Goal: Task Accomplishment & Management: Manage account settings

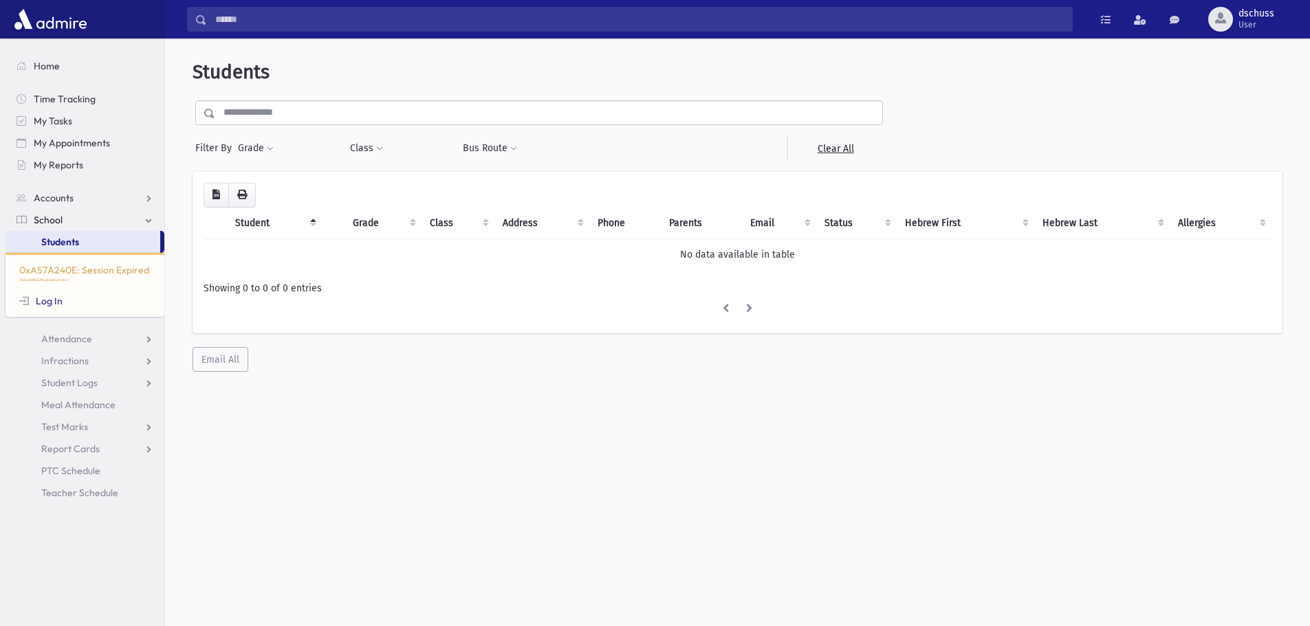
click at [281, 113] on input "text" at bounding box center [548, 112] width 667 height 25
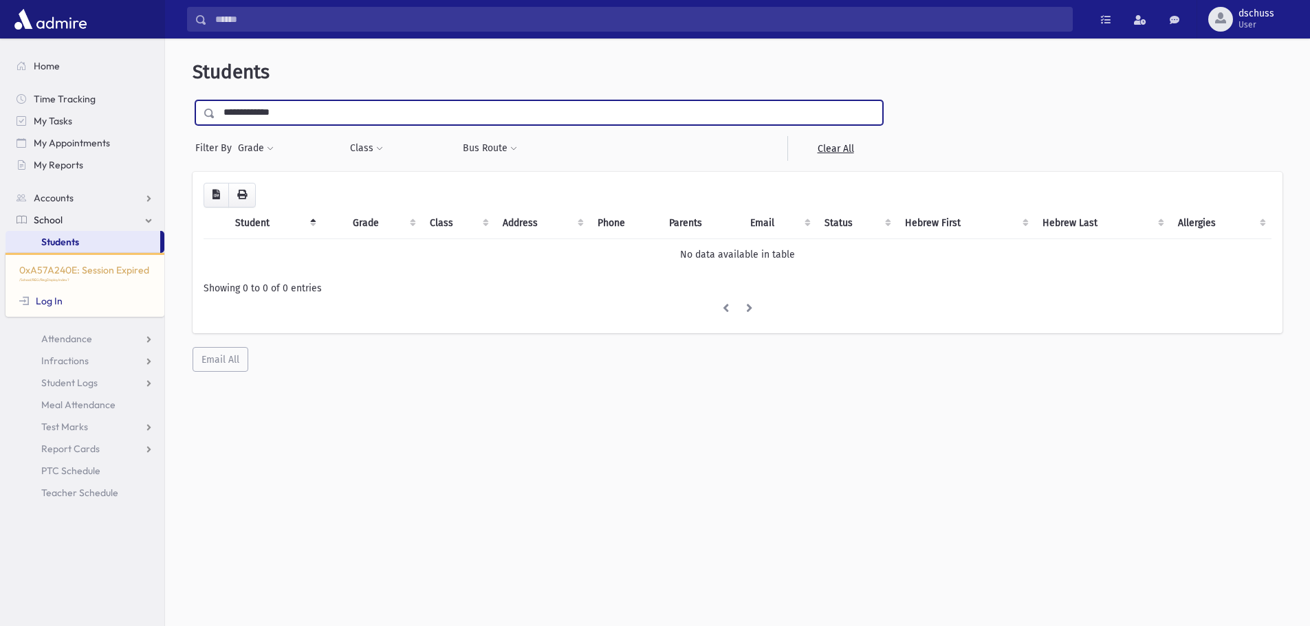
type input "**********"
click at [193, 100] on input "submit" at bounding box center [212, 109] width 39 height 19
drag, startPoint x: 304, startPoint y: 120, endPoint x: 223, endPoint y: 114, distance: 80.6
click at [223, 114] on input "**********" at bounding box center [548, 112] width 667 height 25
type input "******"
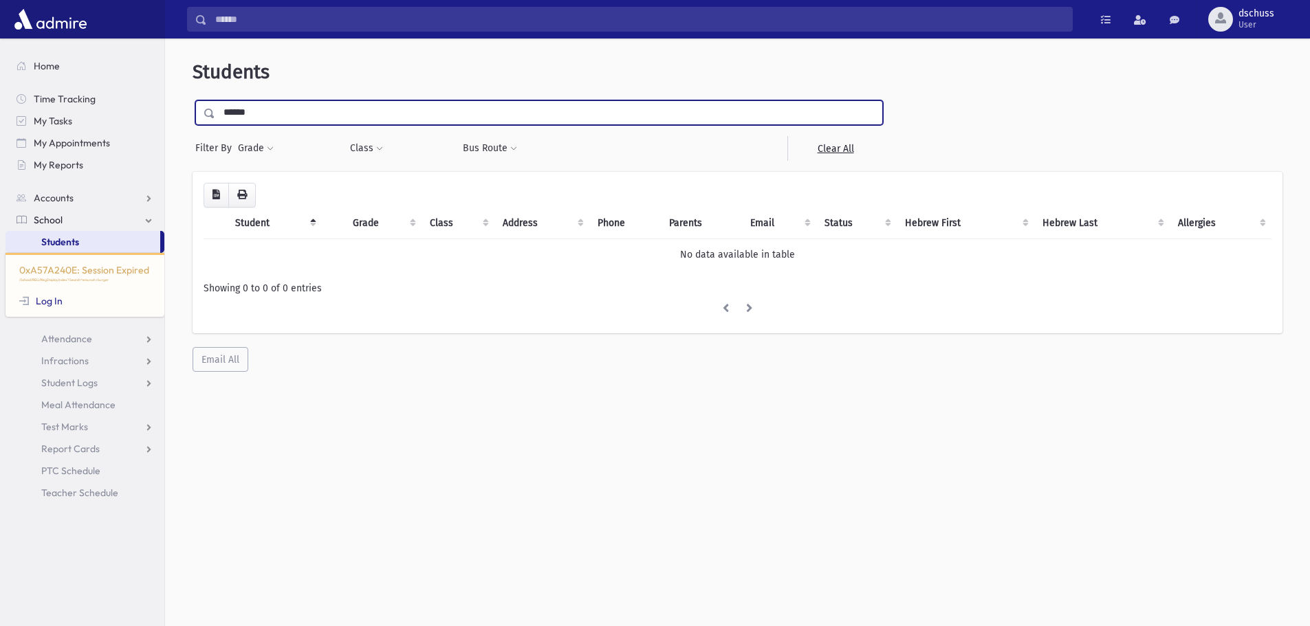
click at [193, 100] on input "submit" at bounding box center [212, 109] width 39 height 19
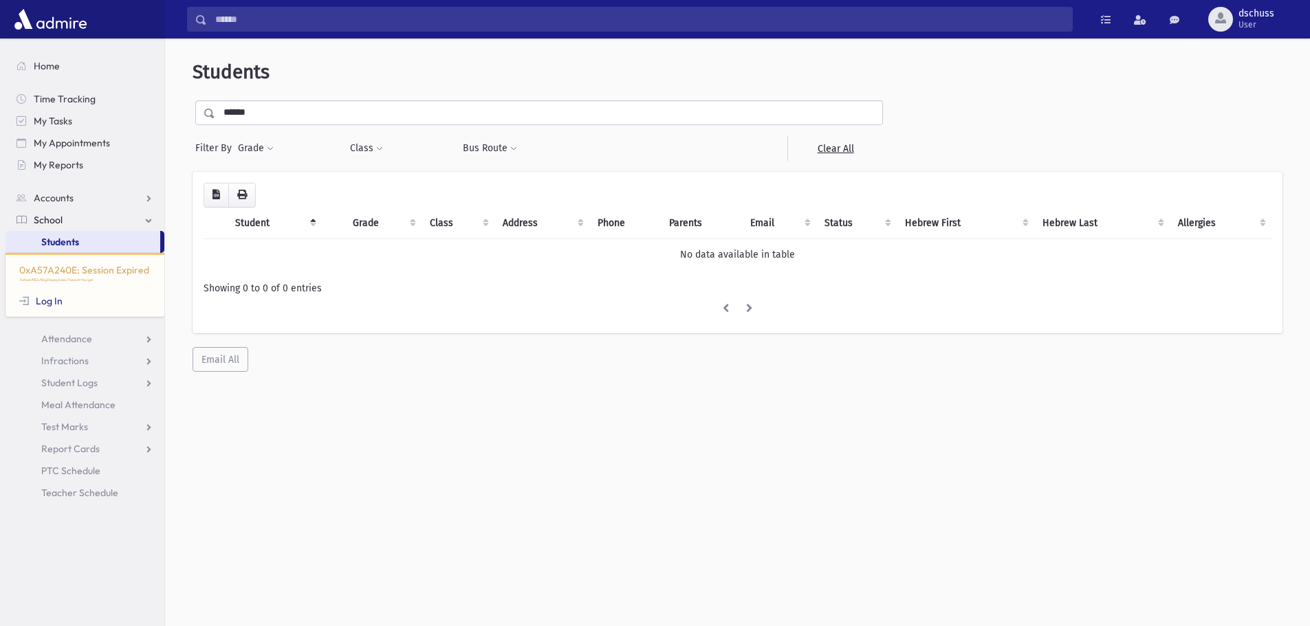
click at [76, 223] on link "School" at bounding box center [85, 220] width 159 height 22
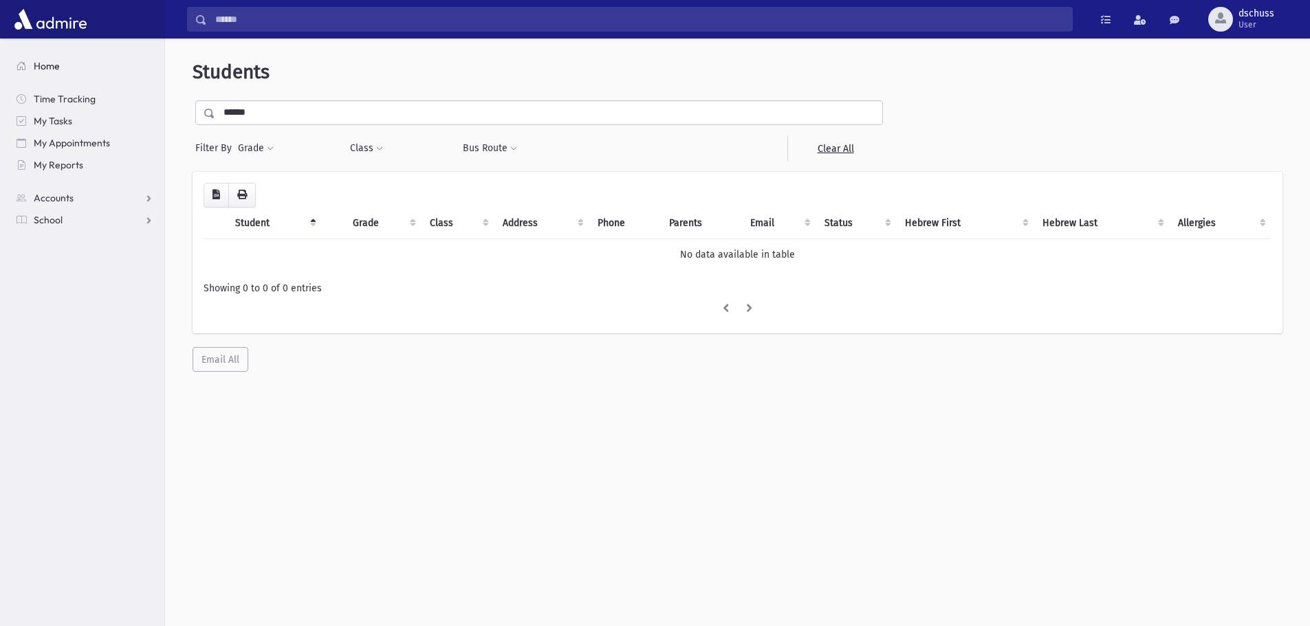
click at [43, 70] on span "Home" at bounding box center [47, 66] width 26 height 12
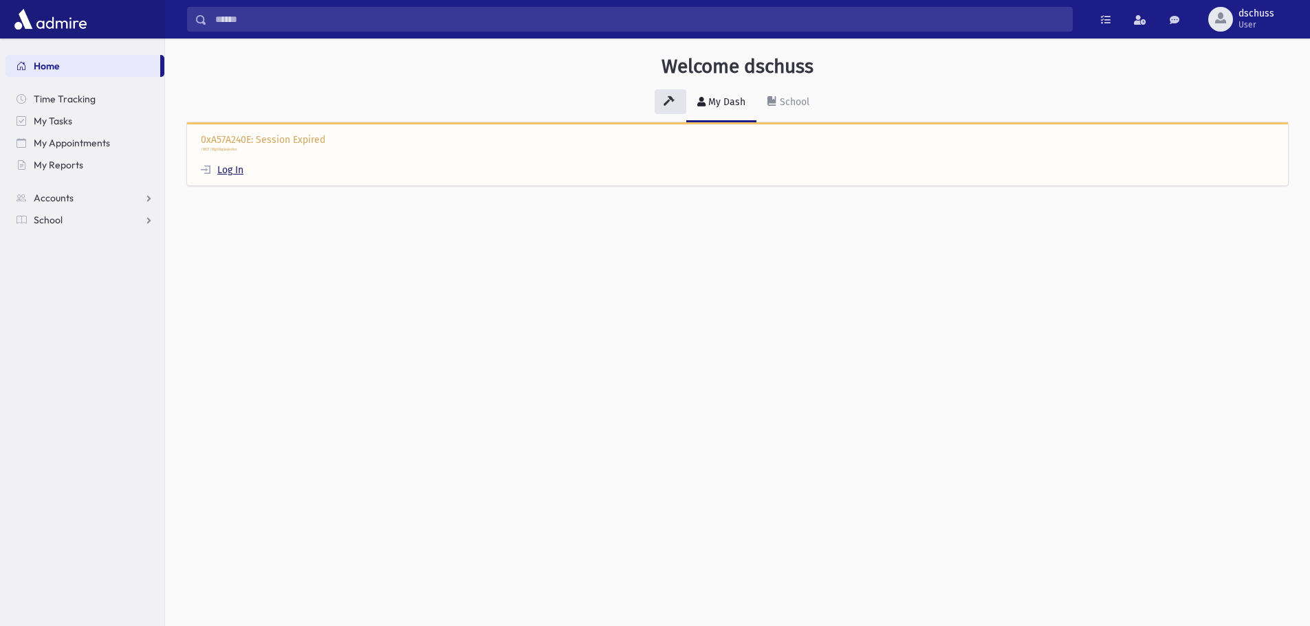
click at [231, 175] on link "Log In" at bounding box center [222, 170] width 43 height 12
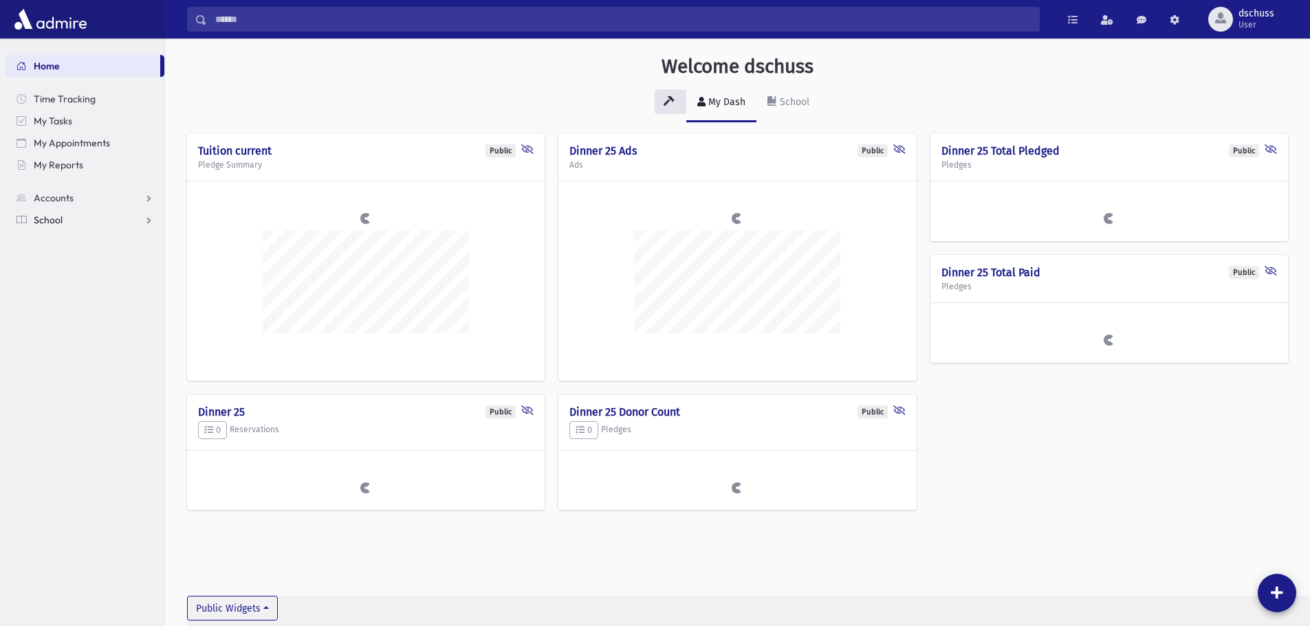
click at [99, 217] on link "School" at bounding box center [85, 220] width 159 height 22
click at [76, 240] on span "Students" at bounding box center [60, 242] width 38 height 12
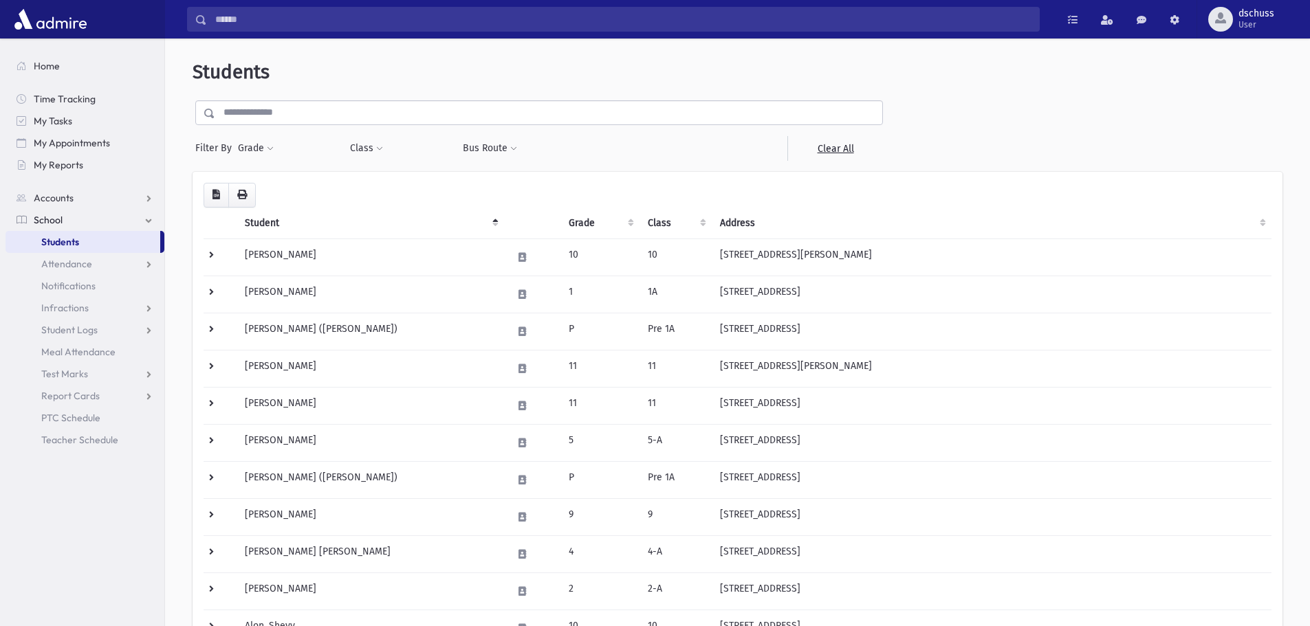
click at [276, 113] on input "text" at bounding box center [548, 112] width 667 height 25
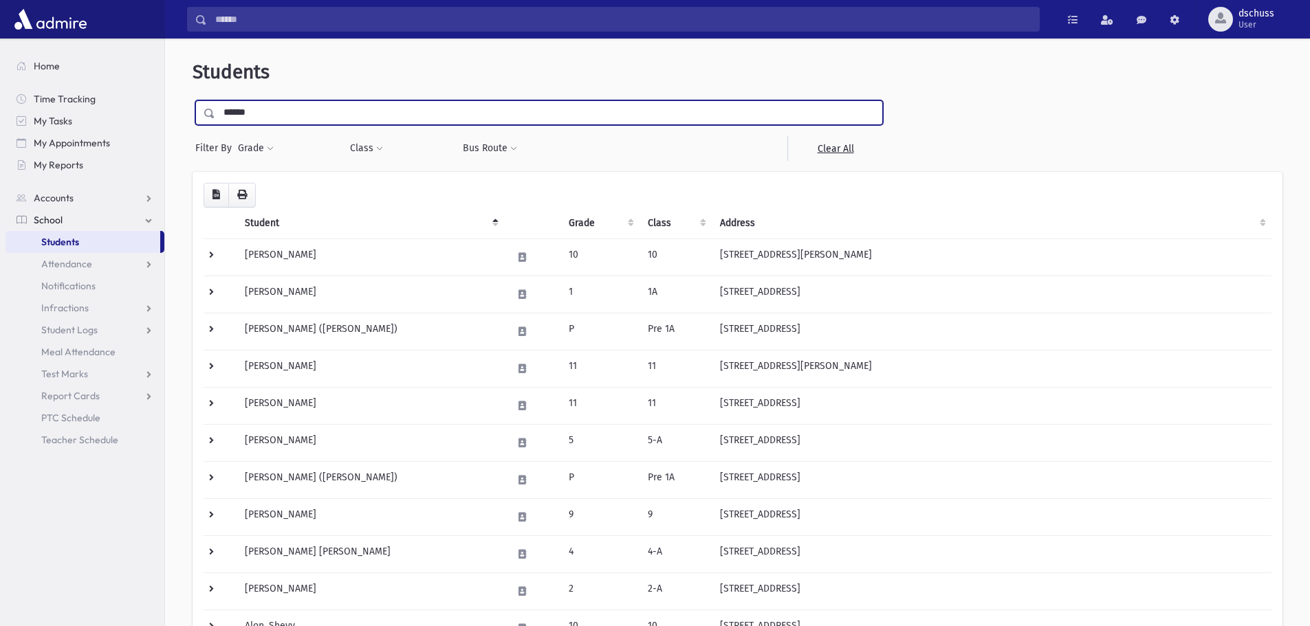
type input "******"
click at [193, 100] on input "submit" at bounding box center [212, 109] width 39 height 19
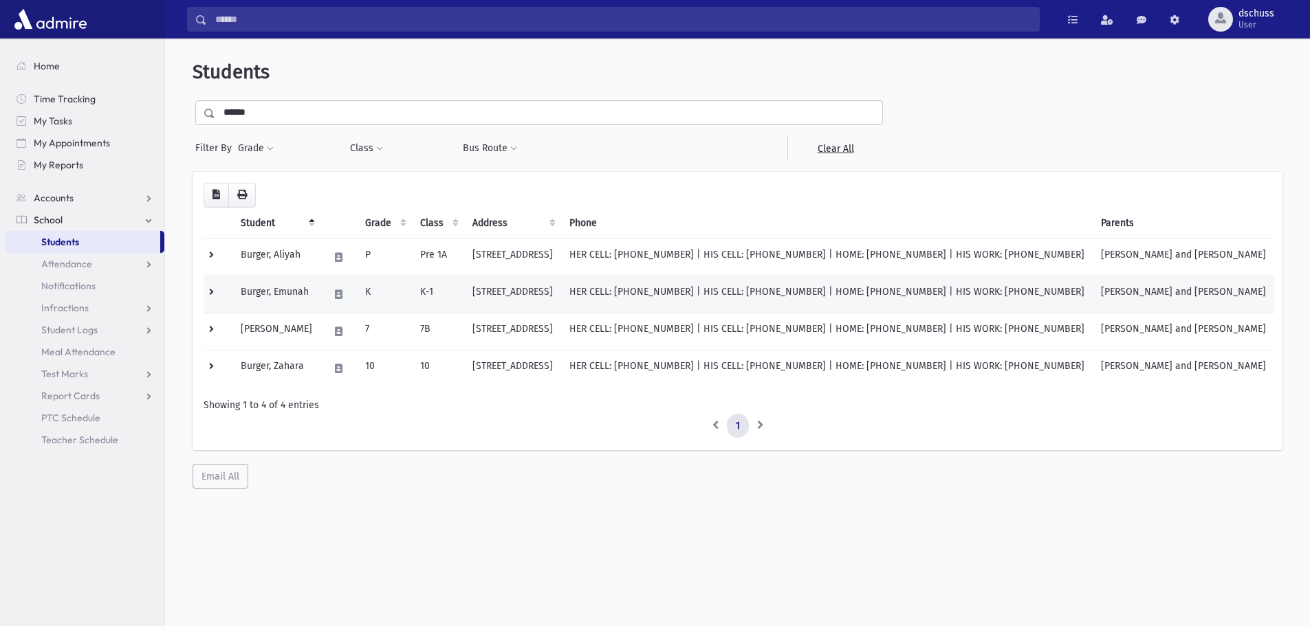
click at [251, 288] on td "Burger, Emunah" at bounding box center [276, 294] width 88 height 37
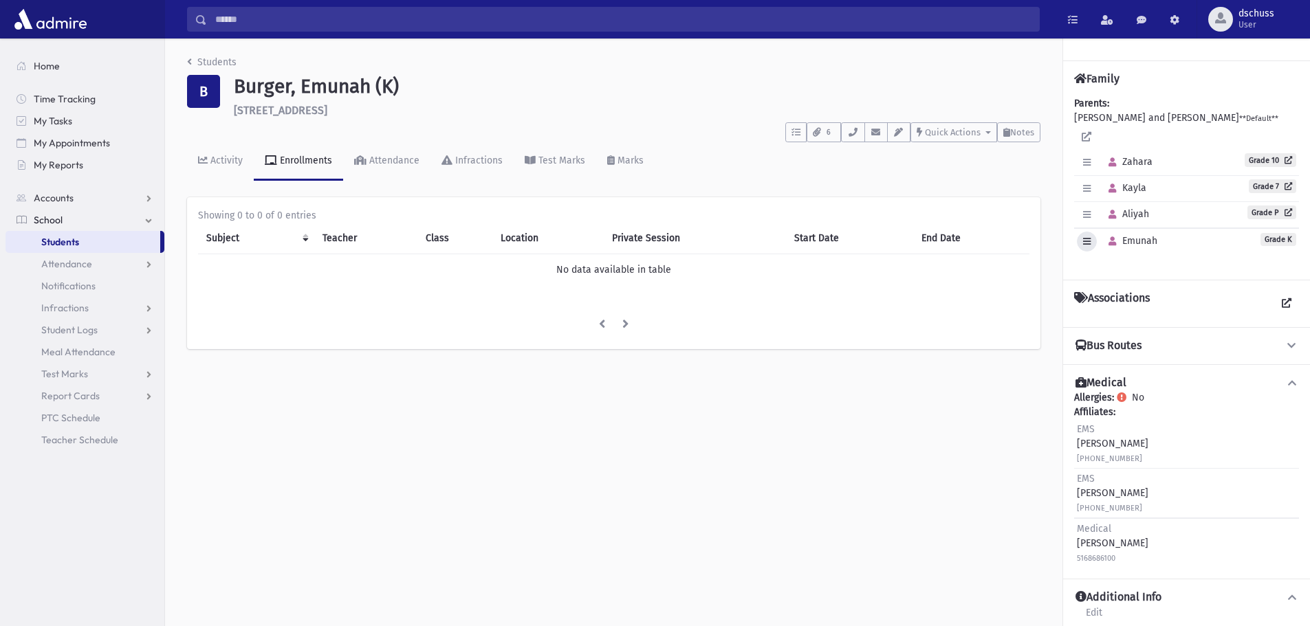
click at [1084, 233] on button "button" at bounding box center [1087, 242] width 20 height 20
click at [1110, 264] on link "Edit Individual" at bounding box center [1132, 276] width 110 height 25
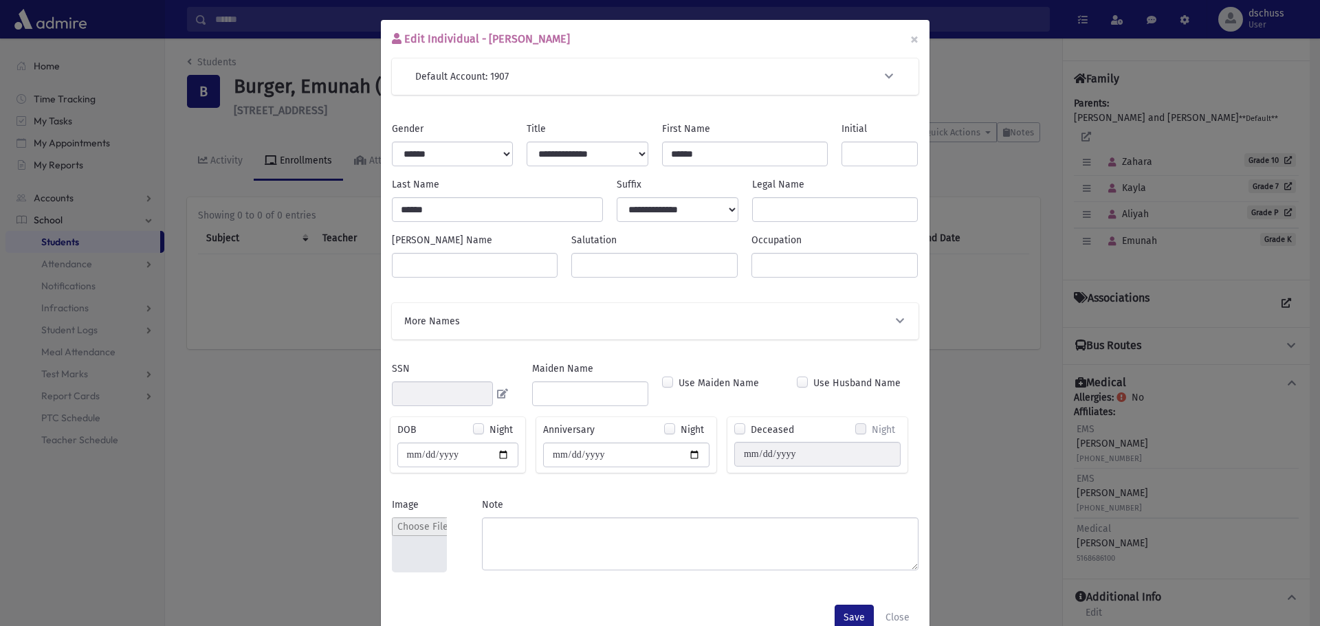
click at [689, 332] on div "More Names" at bounding box center [655, 321] width 527 height 36
click at [894, 322] on icon "button" at bounding box center [900, 321] width 12 height 10
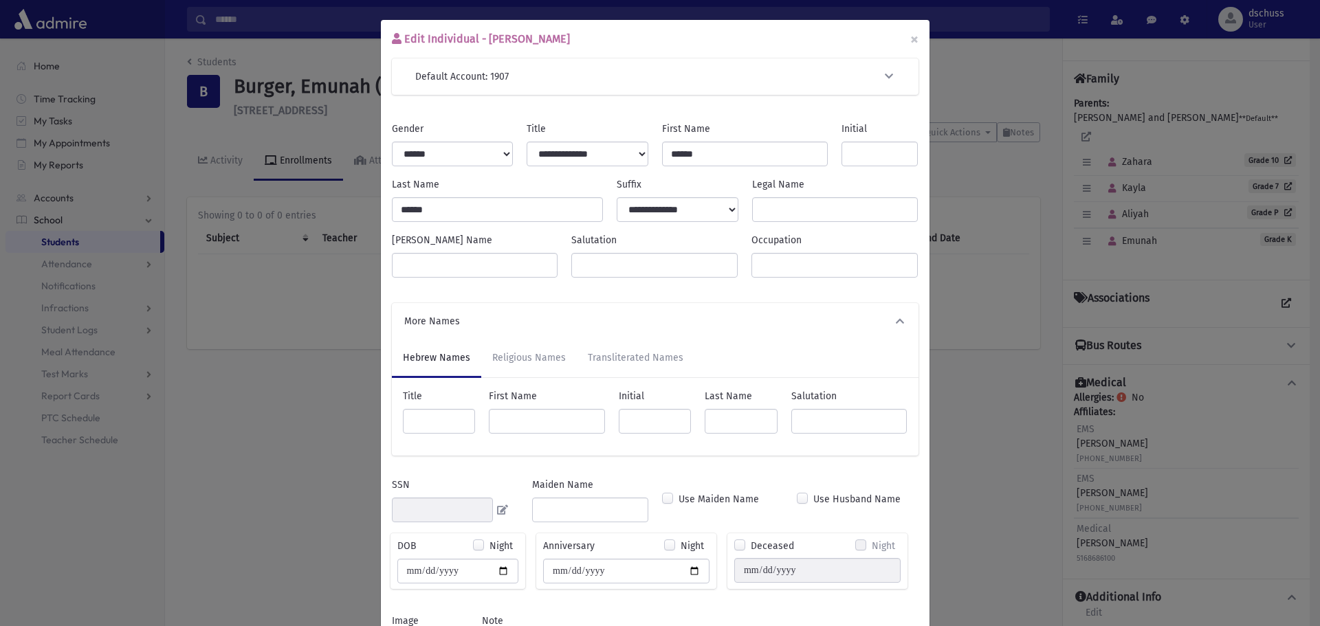
click at [894, 322] on icon "button" at bounding box center [900, 321] width 12 height 10
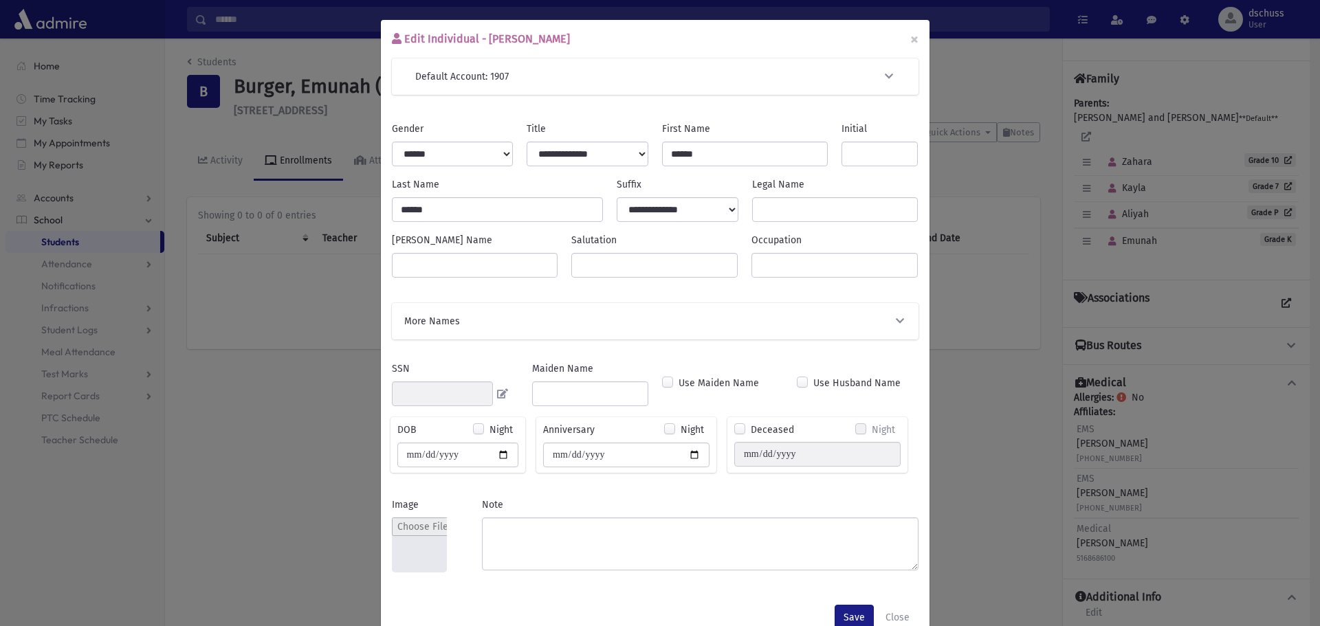
click at [988, 418] on div "Edit Individual - Emunah Burger × Default Account: 1907 Search Results All Acco…" at bounding box center [660, 313] width 1320 height 626
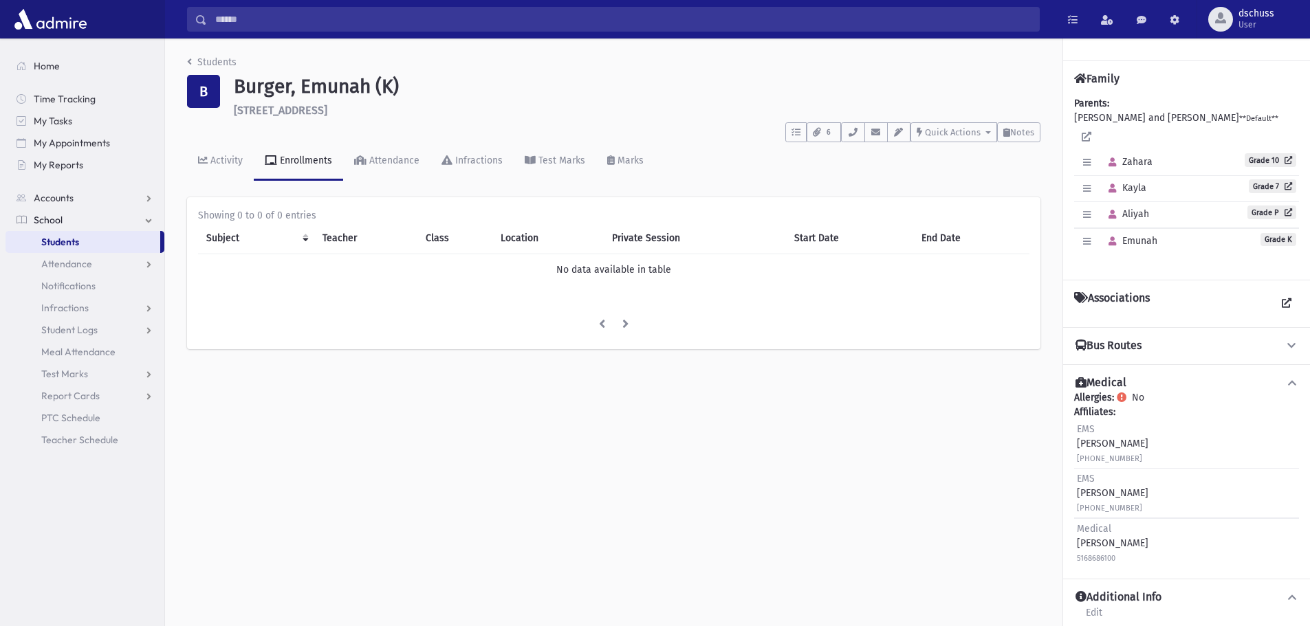
click at [73, 243] on span "Students" at bounding box center [60, 242] width 38 height 12
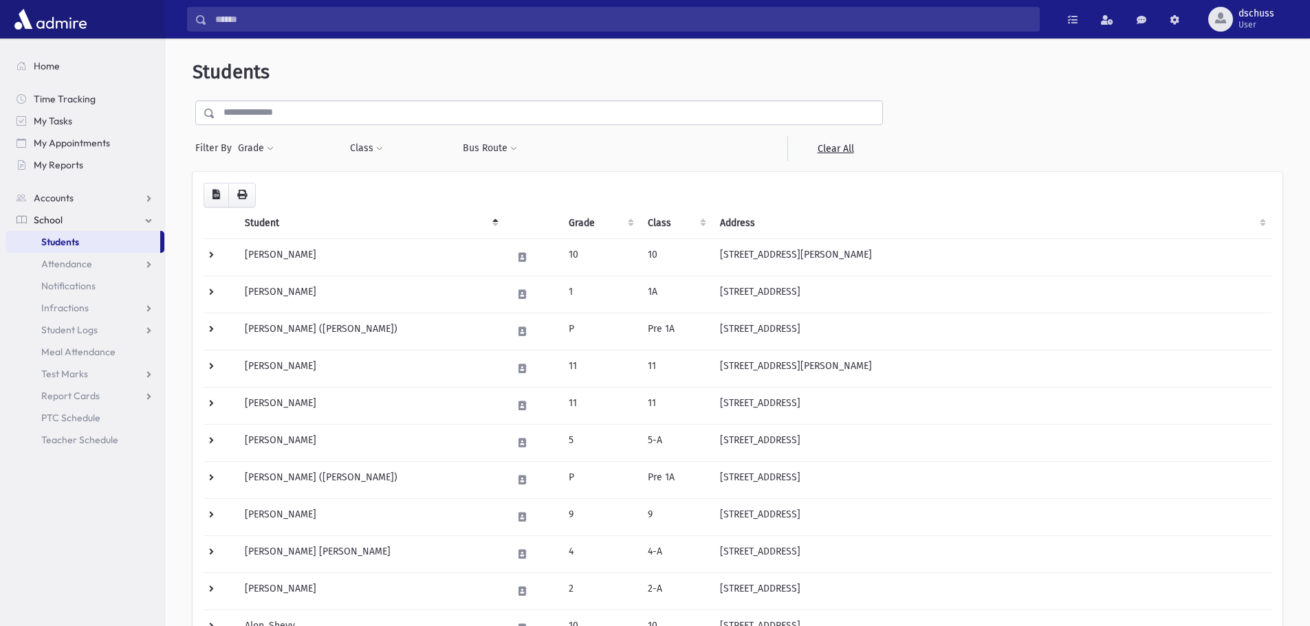
click at [96, 511] on section "Home Time Tracking My Tasks My Appointments My Reports Accounts Accounts Accoun…" at bounding box center [82, 333] width 164 height 588
